Goal: Find specific page/section: Find specific page/section

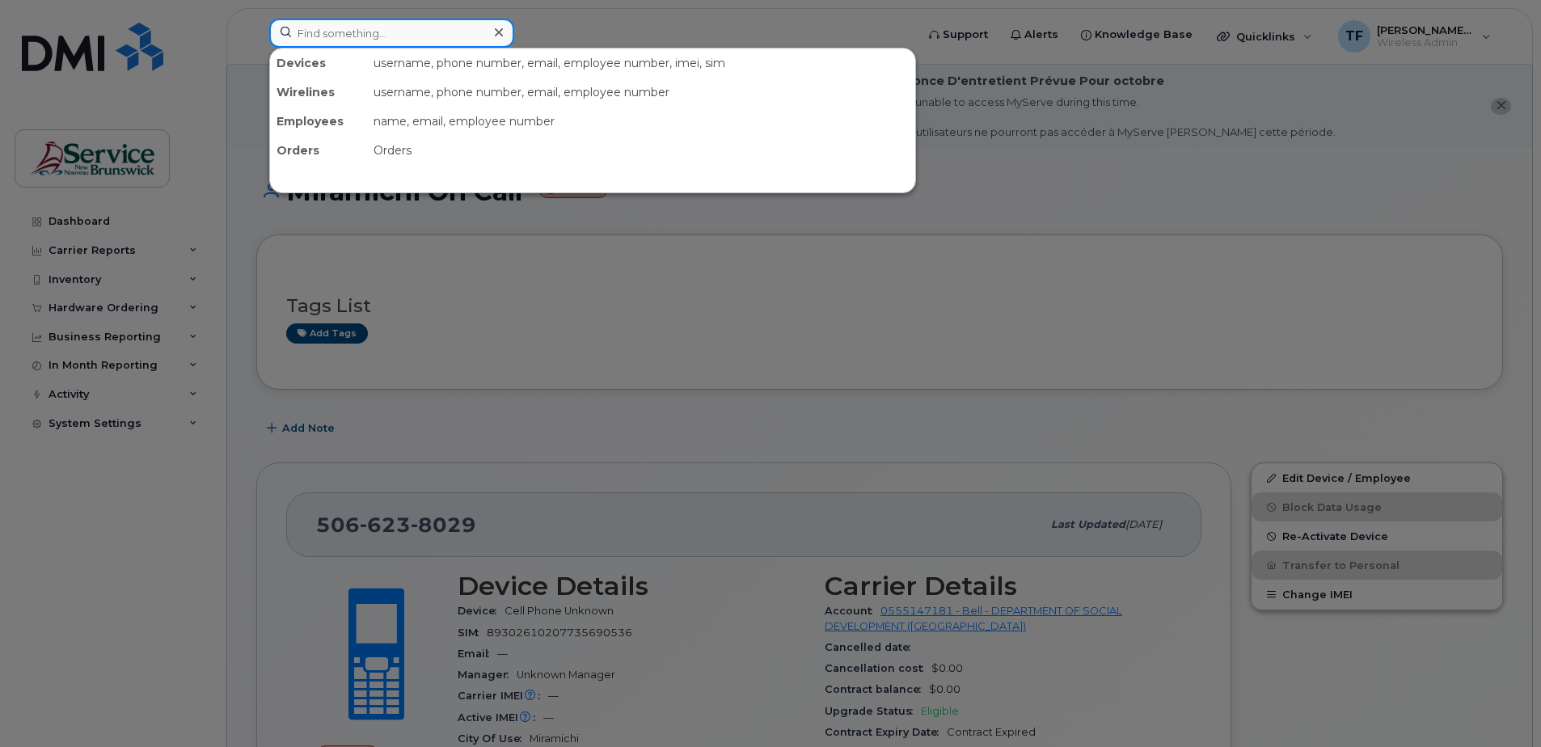
click at [323, 34] on input at bounding box center [391, 33] width 245 height 29
paste input "5069877546"
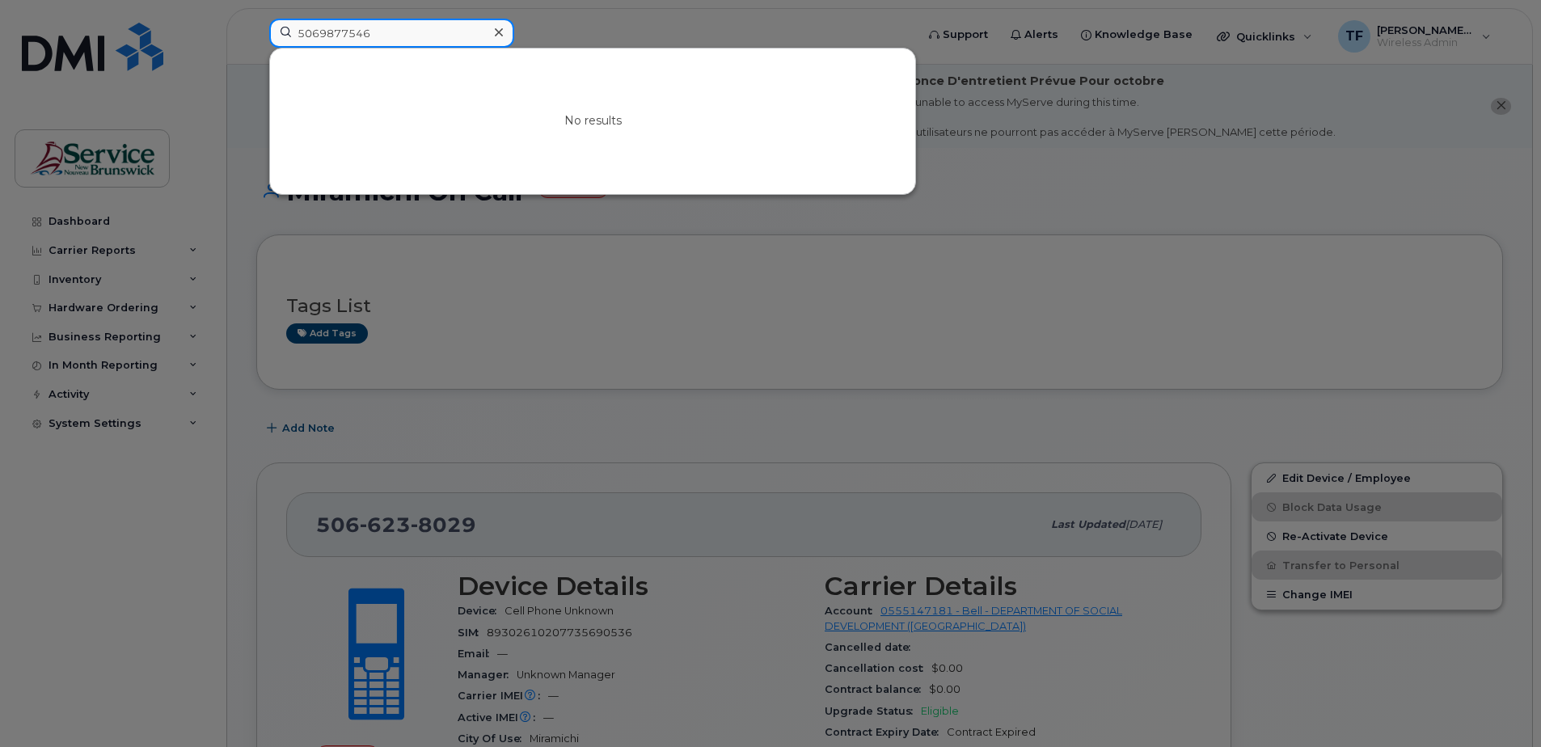
click at [355, 39] on input "5069877546" at bounding box center [391, 33] width 245 height 29
paste input "7267520"
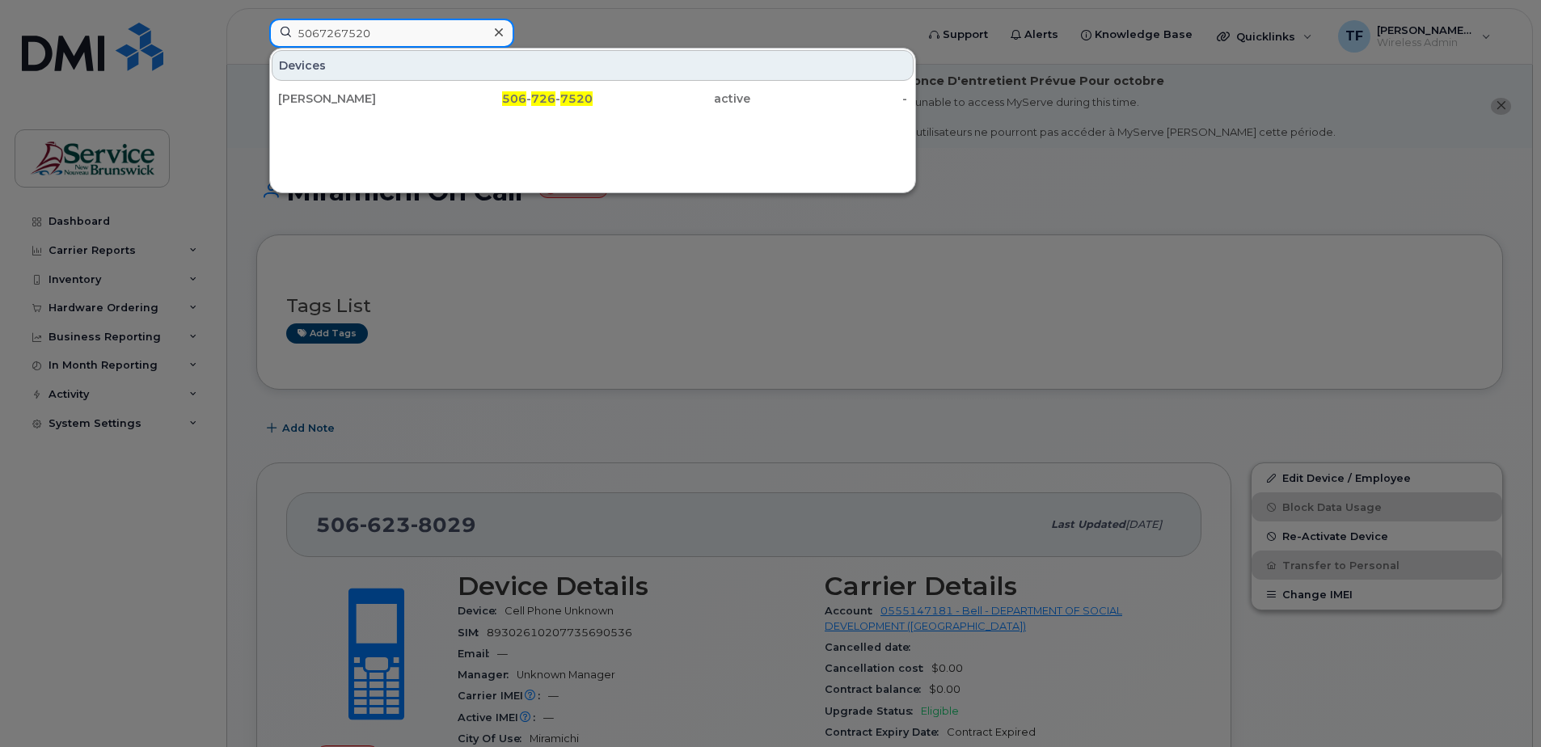
click at [350, 33] on input "5067267520" at bounding box center [391, 33] width 245 height 29
click at [653, 70] on div "Devices" at bounding box center [593, 65] width 642 height 31
click at [344, 33] on input "5067267520" at bounding box center [391, 33] width 245 height 29
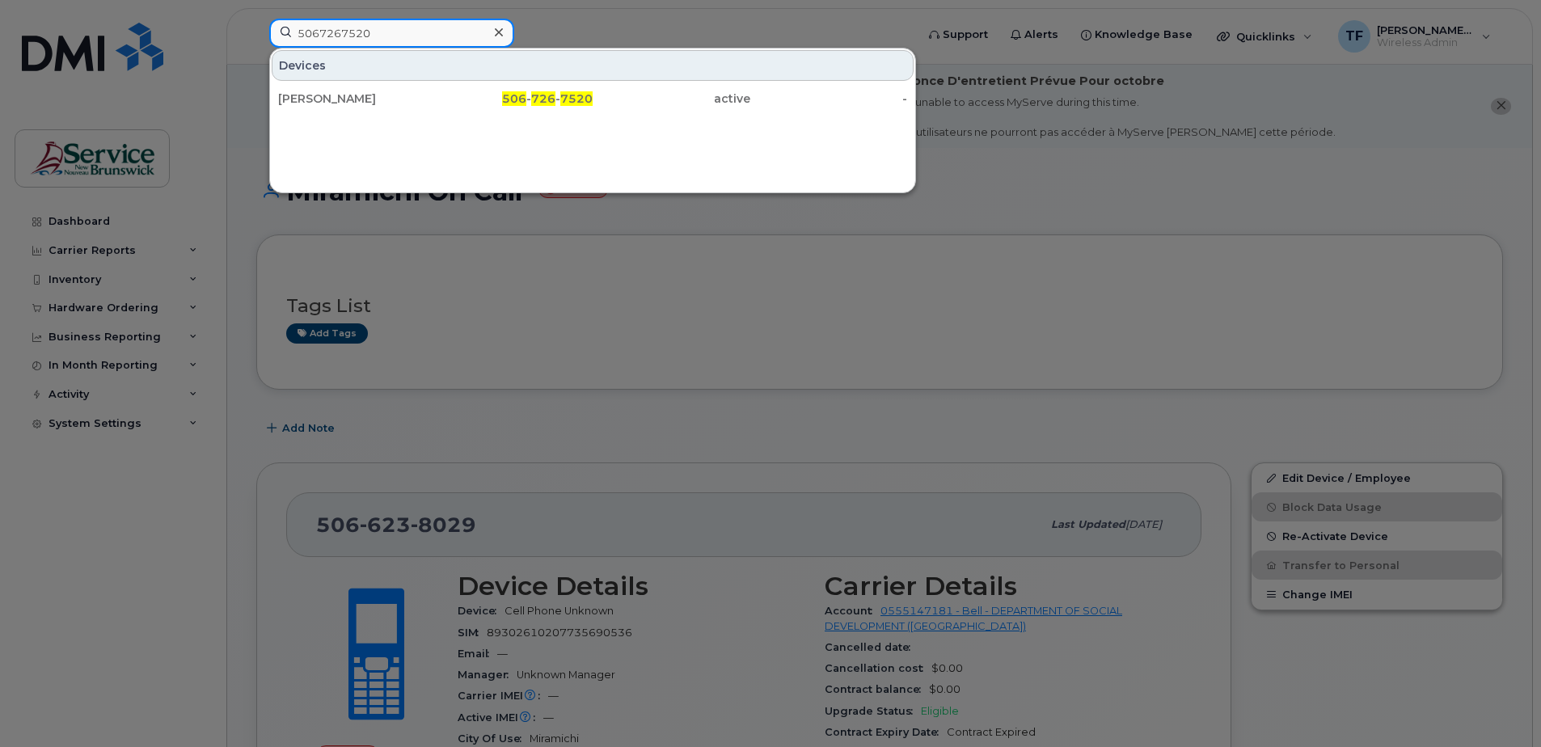
click at [348, 36] on input "5067267520" at bounding box center [391, 33] width 245 height 29
paste input "898606"
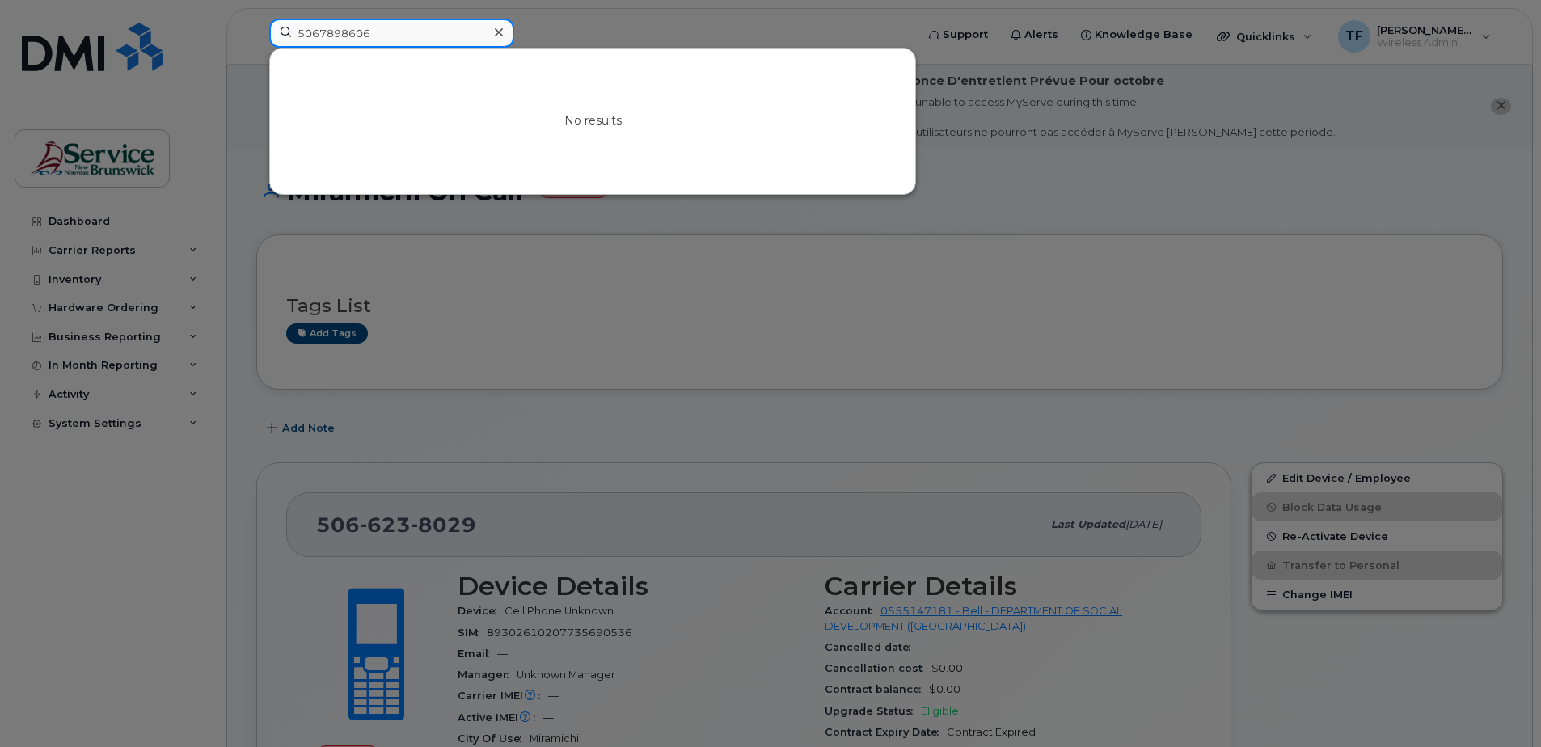
type input "5067898606"
